Goal: Browse casually

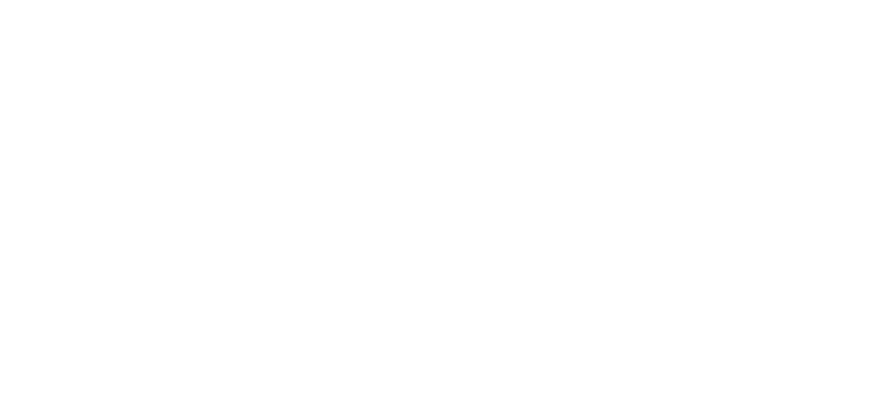
drag, startPoint x: 740, startPoint y: 13, endPoint x: 676, endPoint y: -36, distance: 80.2
